Goal: Task Accomplishment & Management: Manage account settings

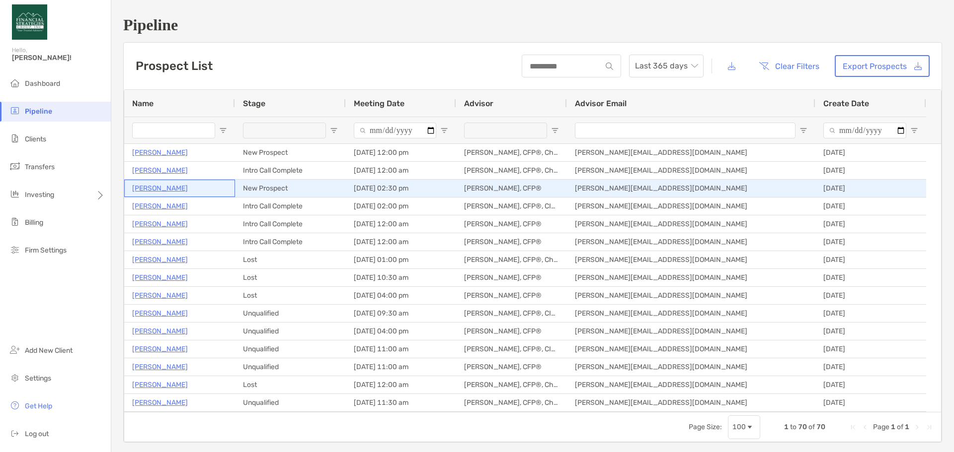
click at [168, 189] on p "[PERSON_NAME]" at bounding box center [160, 188] width 56 height 12
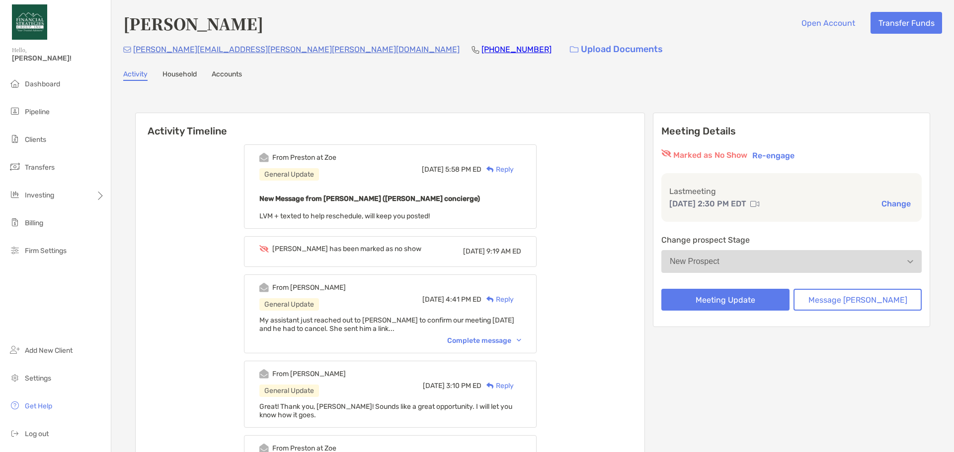
click at [473, 340] on div "Complete message" at bounding box center [484, 341] width 74 height 8
